Goal: Information Seeking & Learning: Learn about a topic

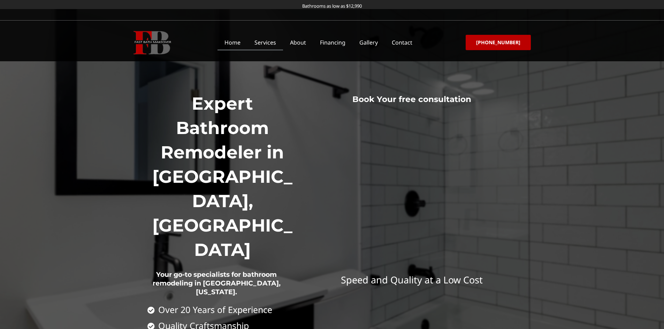
drag, startPoint x: 0, startPoint y: 0, endPoint x: 272, endPoint y: 44, distance: 275.6
click at [272, 44] on link "Services" at bounding box center [265, 42] width 36 height 16
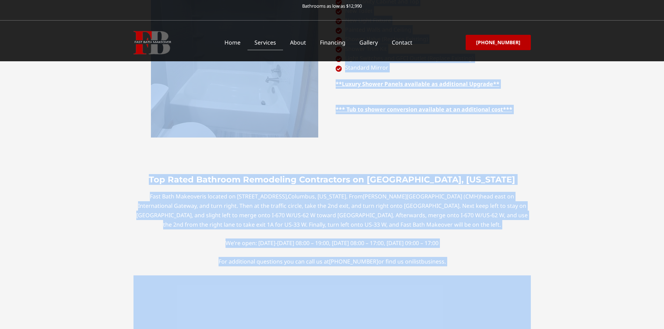
scroll to position [2892, 0]
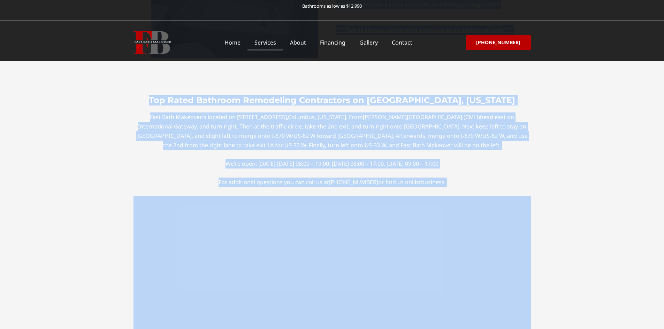
click at [238, 41] on link "Home" at bounding box center [232, 42] width 30 height 16
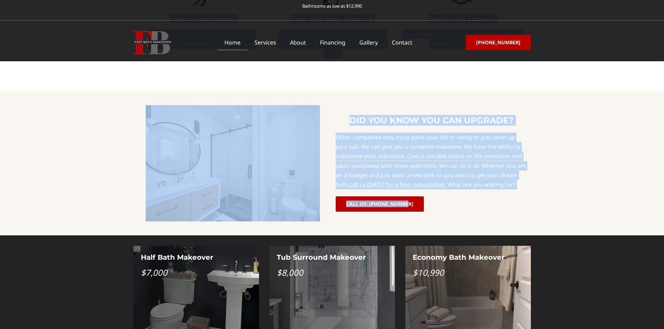
scroll to position [472, 0]
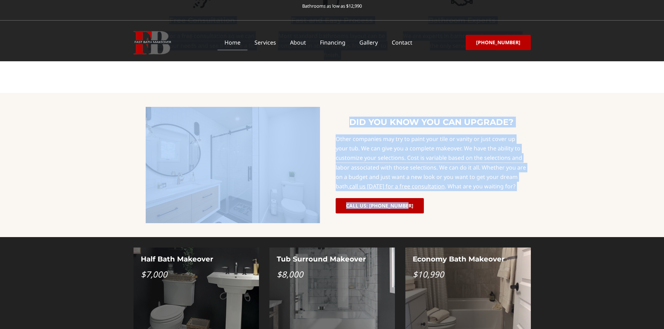
copy div "Expert Bathroom Remodeler in Columbus, OH Your go-to specialists for bathroom r…"
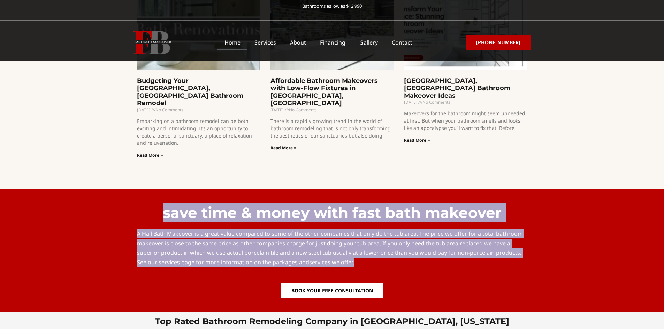
scroll to position [1622, 0]
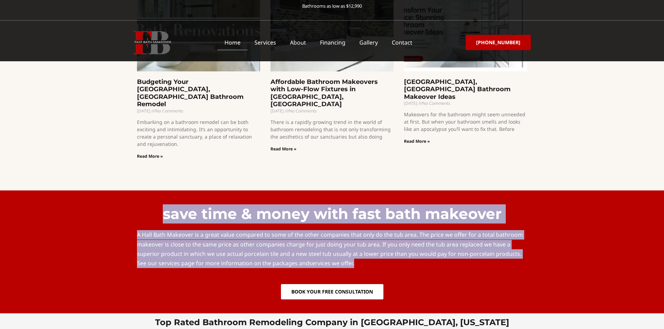
drag, startPoint x: 151, startPoint y: 138, endPoint x: 413, endPoint y: 205, distance: 269.7
click at [413, 205] on div "save time & money with fast bath makeover A Hall Bath Makeover is a great value…" at bounding box center [331, 252] width 397 height 102
copy div "save time & money with fast bath makeover A Hall Bath Makeover is a great value…"
drag, startPoint x: 295, startPoint y: 44, endPoint x: 291, endPoint y: 48, distance: 6.2
click at [295, 44] on link "About" at bounding box center [298, 42] width 30 height 16
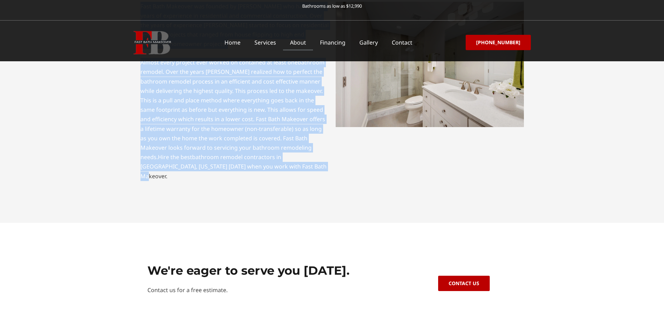
scroll to position [224, 0]
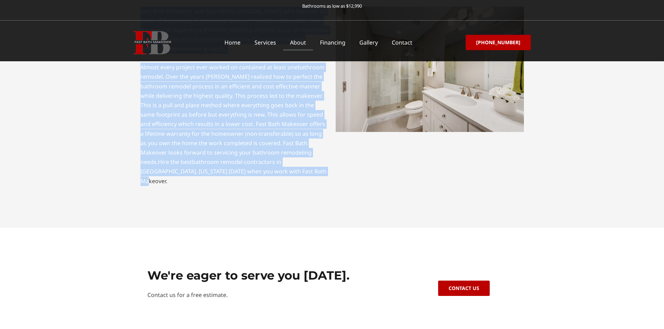
click at [287, 183] on div "About Fast Bath Makeover in Columbus, OH Our dream team will create your dream …" at bounding box center [332, 114] width 664 height 659
copy div "About Fast Bath Makeover in Columbus, OH Our dream team will create your dream …"
click at [277, 47] on link "Services" at bounding box center [265, 42] width 36 height 16
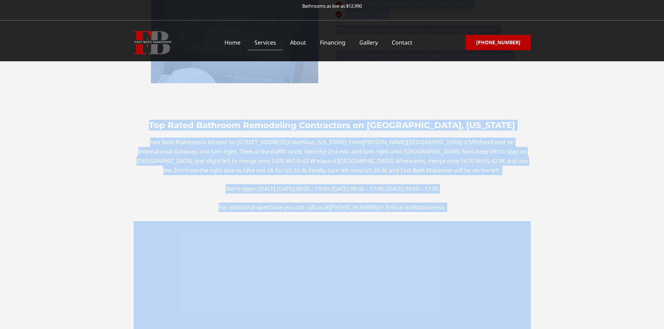
scroll to position [2857, 0]
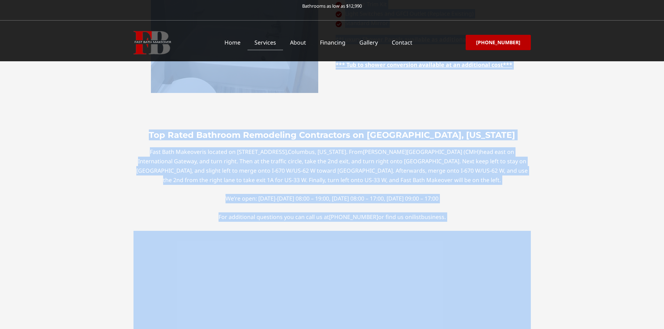
drag, startPoint x: 0, startPoint y: 0, endPoint x: 463, endPoint y: 156, distance: 488.4
copy div "Bathroom Remodeling Services in Columbus, OH Speed and Quality at a Fair Price …"
click at [330, 44] on link "Financing" at bounding box center [332, 42] width 39 height 16
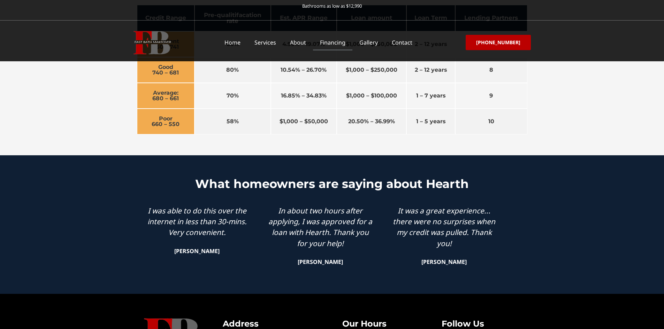
scroll to position [732, 0]
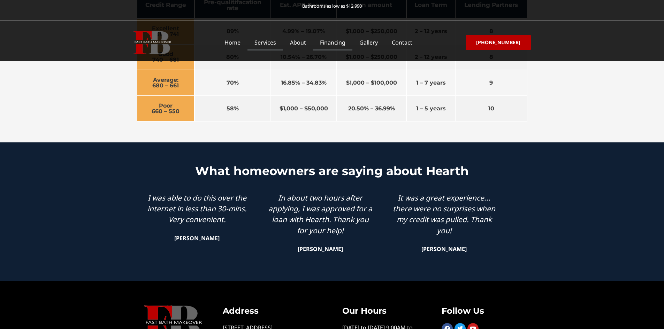
click at [275, 41] on link "Services" at bounding box center [265, 42] width 36 height 16
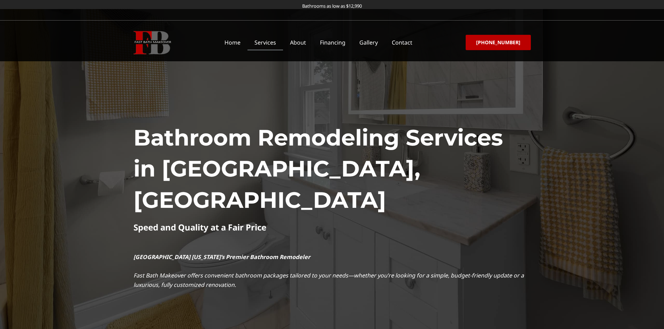
click at [152, 33] on img at bounding box center [152, 42] width 38 height 23
